Goal: Information Seeking & Learning: Learn about a topic

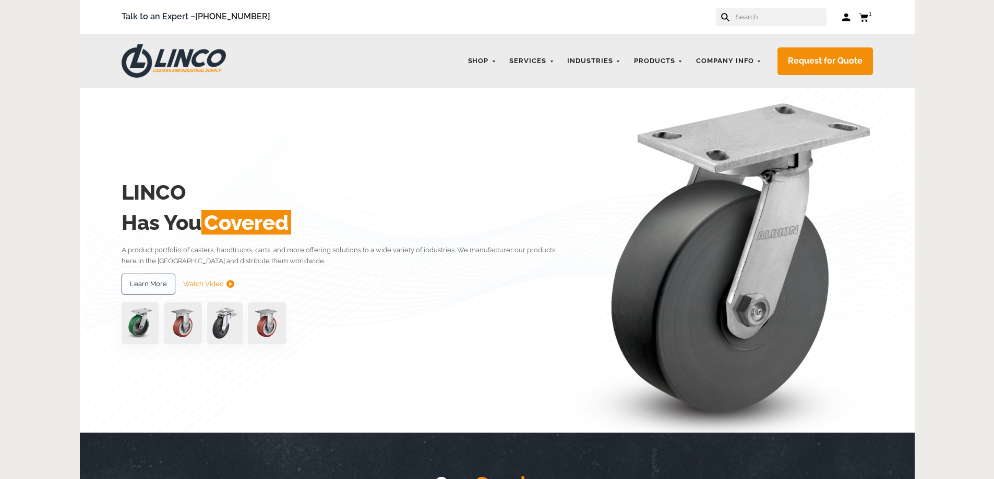
click at [191, 67] on img at bounding box center [174, 60] width 104 height 33
click at [122, 168] on div "LINCO Has You Covered A product portfolio of casters, handtrucks, carts, and mo…" at bounding box center [346, 261] width 449 height 188
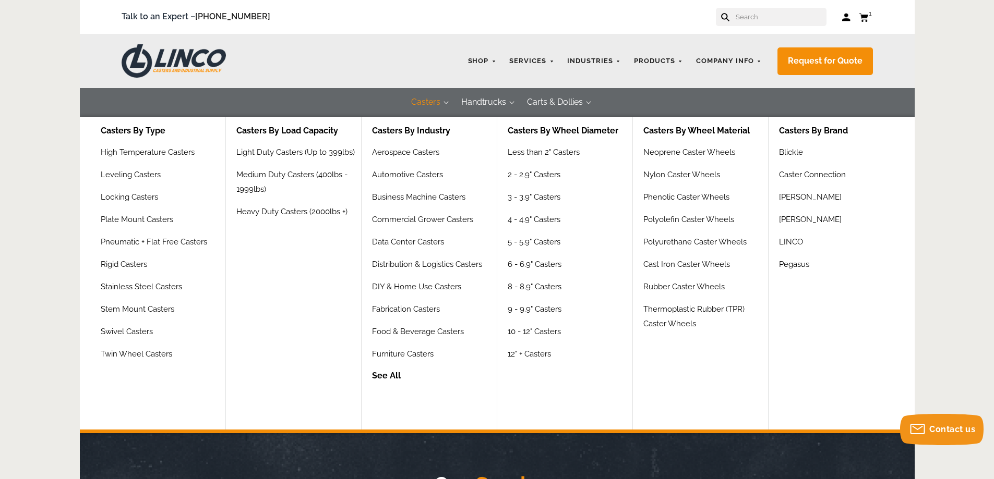
click at [421, 99] on button "Casters" at bounding box center [426, 102] width 50 height 29
click at [140, 130] on link "Casters By Type" at bounding box center [138, 131] width 75 height 29
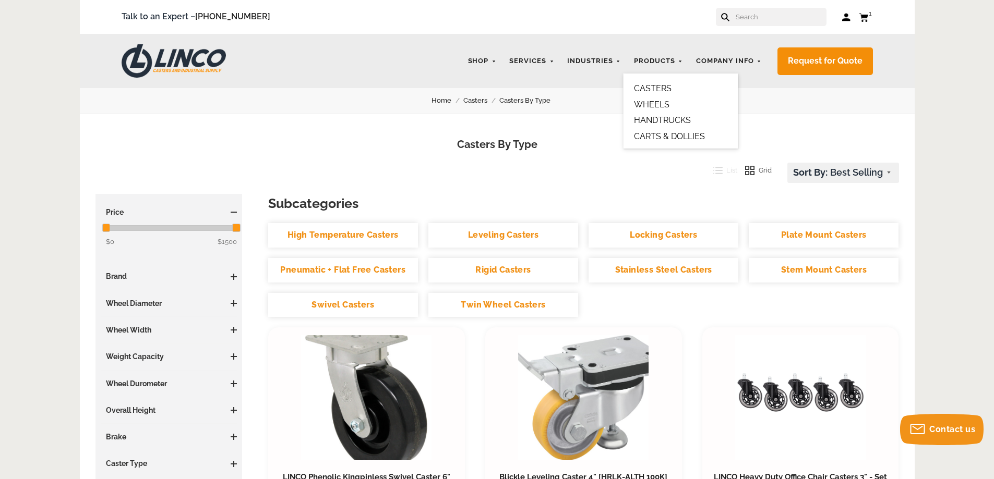
click at [665, 90] on link "CASTERS" at bounding box center [653, 88] width 38 height 10
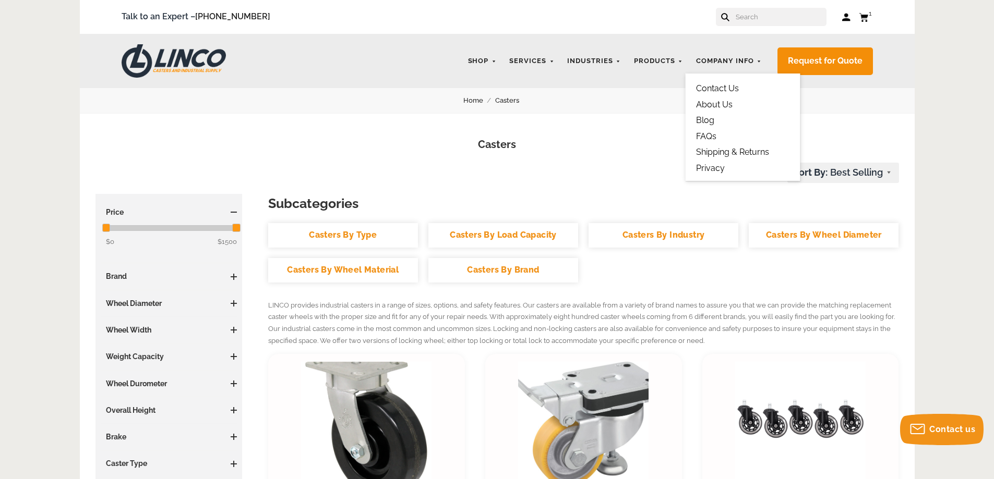
click at [711, 117] on link "Blog" at bounding box center [705, 120] width 18 height 10
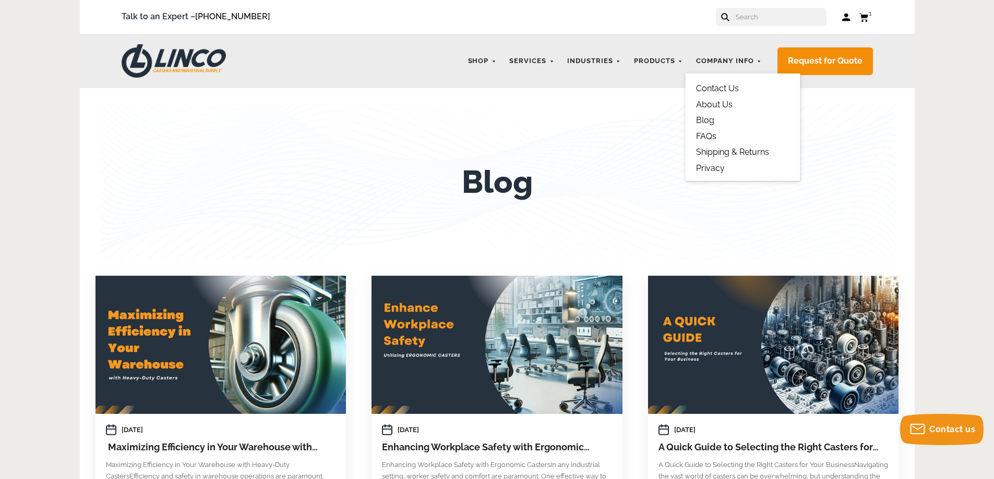
click at [710, 140] on link "FAQs" at bounding box center [706, 136] width 20 height 10
